Goal: Task Accomplishment & Management: Use online tool/utility

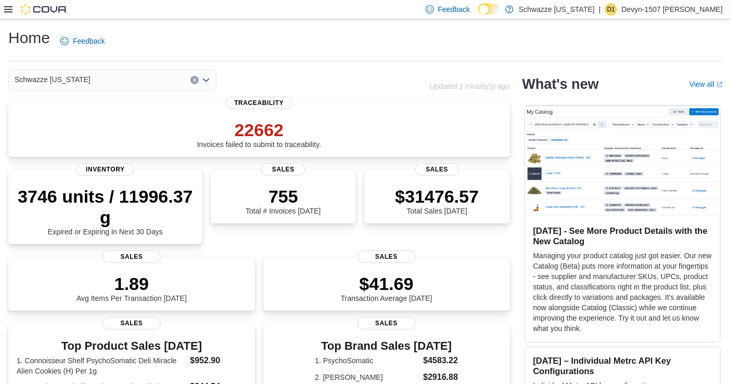
click at [10, 7] on icon at bounding box center [8, 9] width 8 height 8
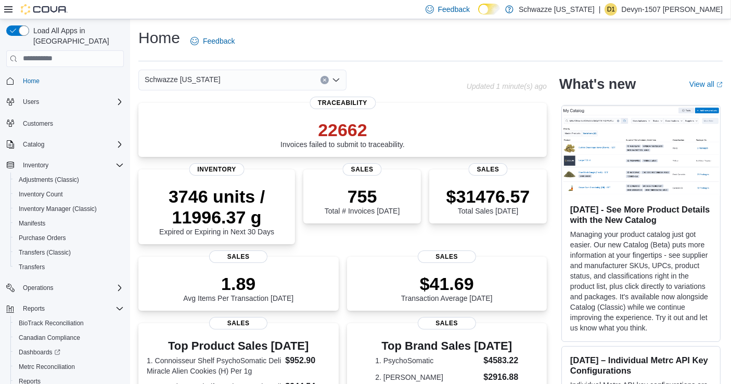
scroll to position [38, 0]
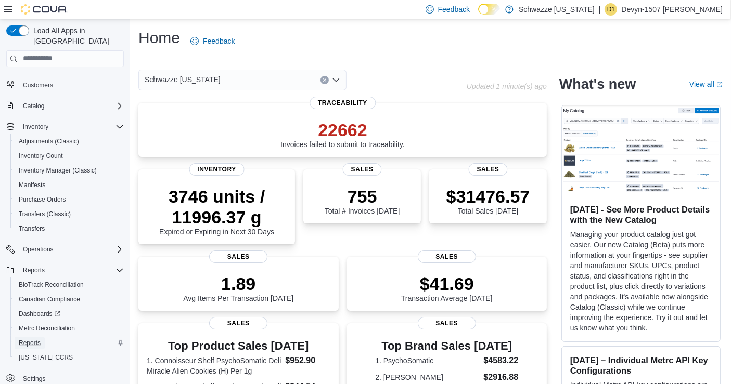
click at [33, 339] on span "Reports" at bounding box center [30, 343] width 22 height 8
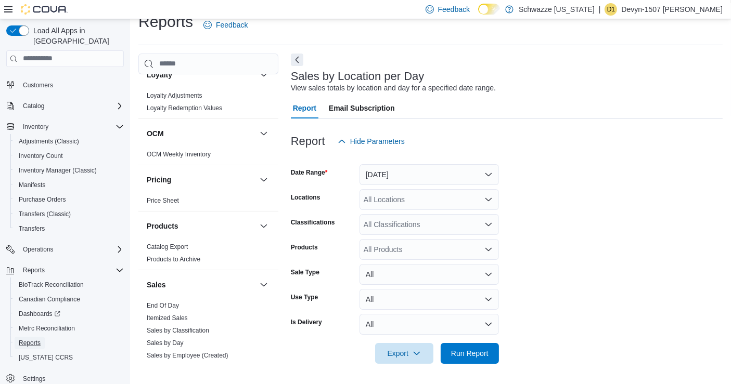
scroll to position [531, 0]
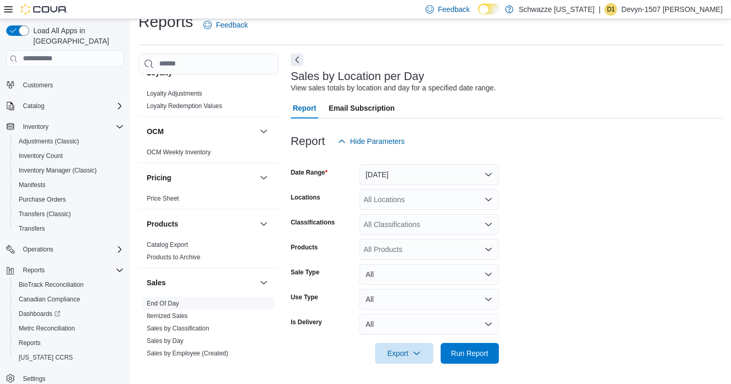
click at [171, 302] on link "End Of Day" at bounding box center [163, 303] width 32 height 7
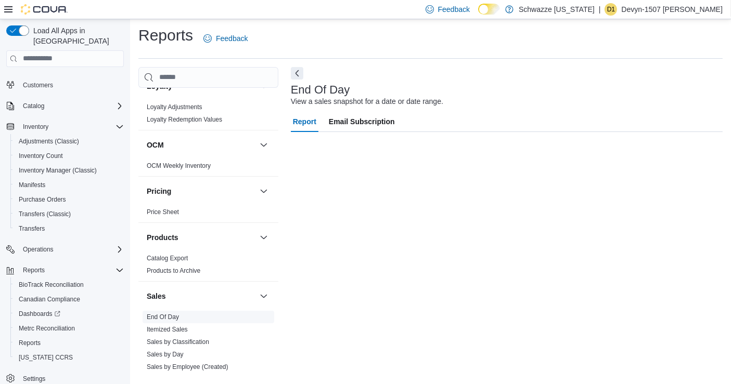
scroll to position [3, 0]
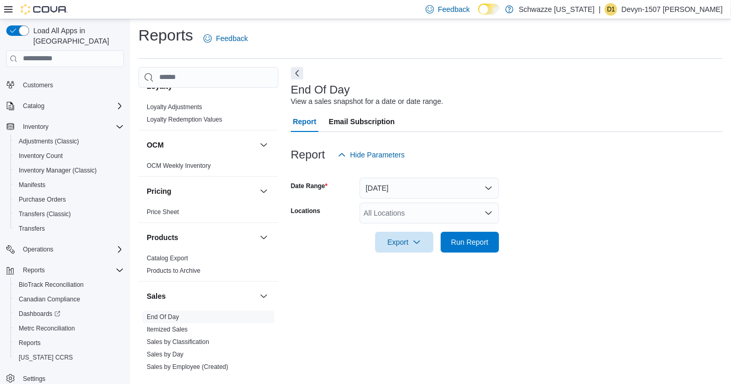
click at [423, 209] on div "All Locations" at bounding box center [428, 213] width 139 height 21
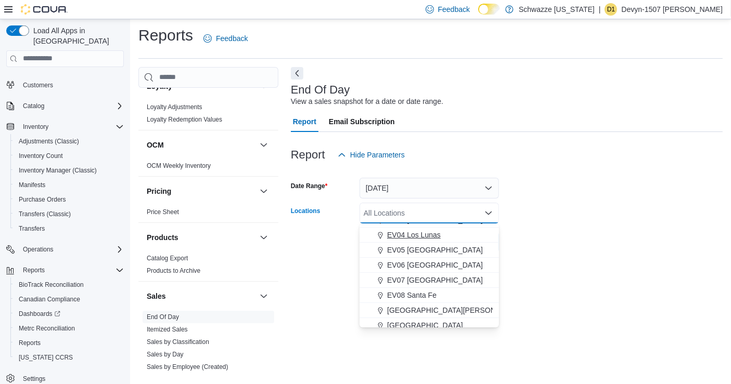
scroll to position [72, 0]
click at [411, 305] on span "[GEOGRAPHIC_DATA][PERSON_NAME]" at bounding box center [455, 309] width 136 height 10
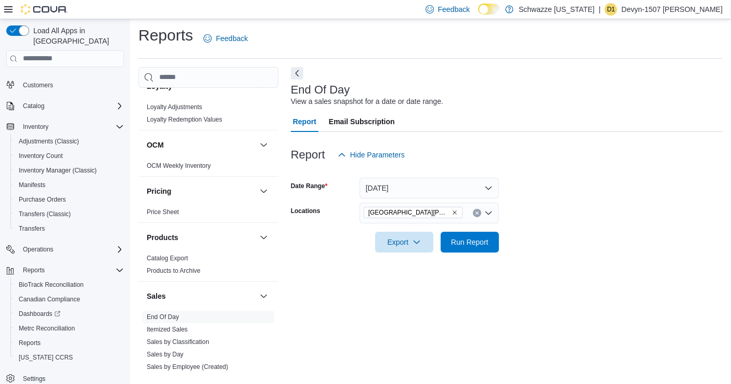
click at [545, 286] on div "End Of Day View a sales snapshot for a date or date range. Report Email Subscri…" at bounding box center [507, 221] width 432 height 309
click at [466, 239] on span "Run Report" at bounding box center [469, 242] width 37 height 10
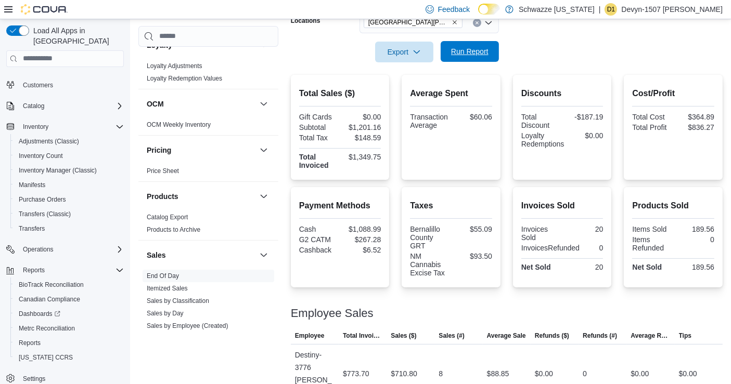
scroll to position [287, 0]
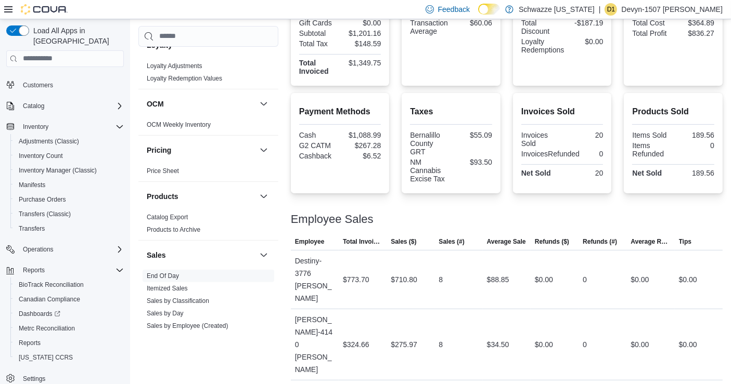
click at [469, 211] on div at bounding box center [507, 207] width 432 height 12
